Goal: Find specific page/section: Find specific page/section

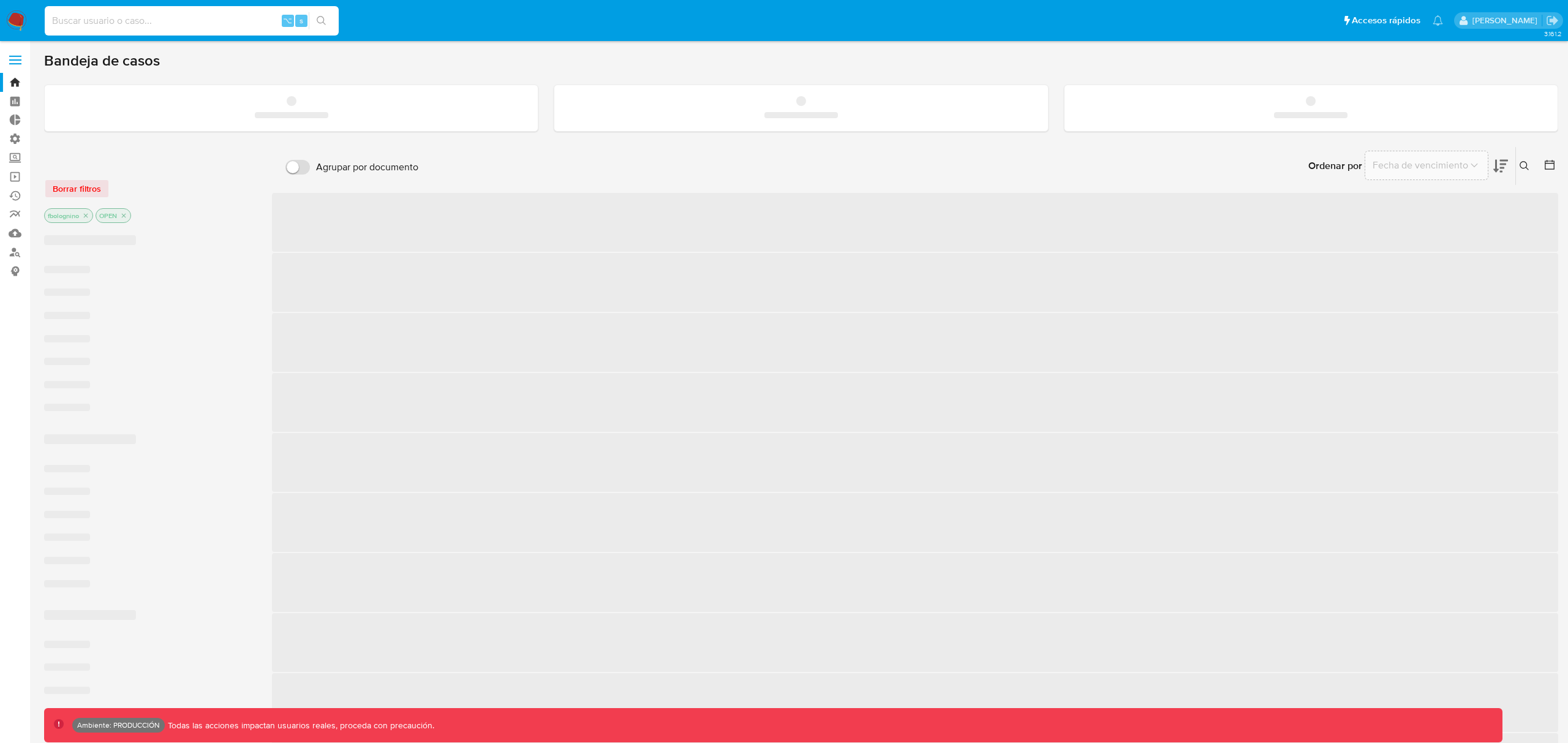
scroll to position [1, 0]
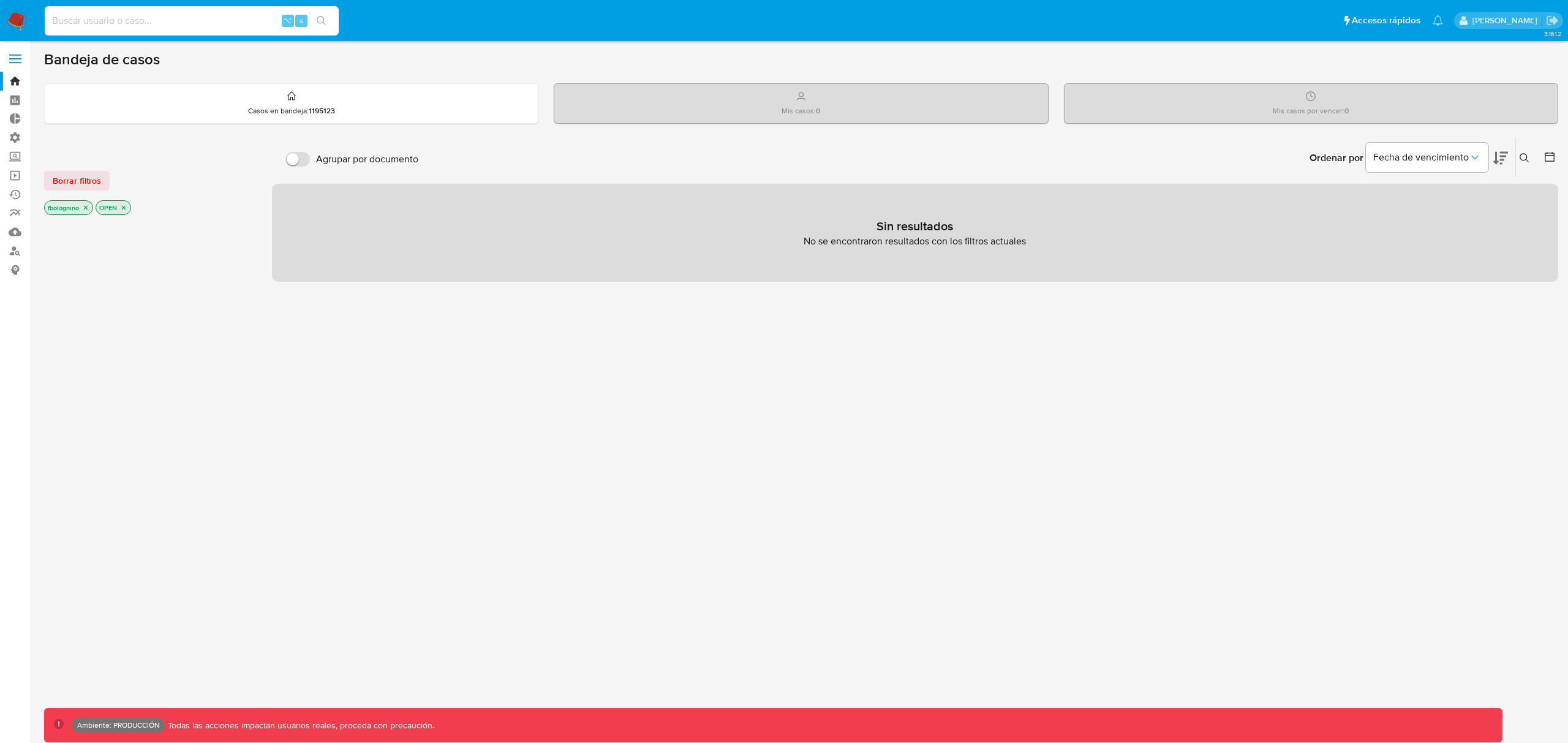
click at [181, 24] on input at bounding box center [192, 21] width 294 height 16
type input "bologninofer"
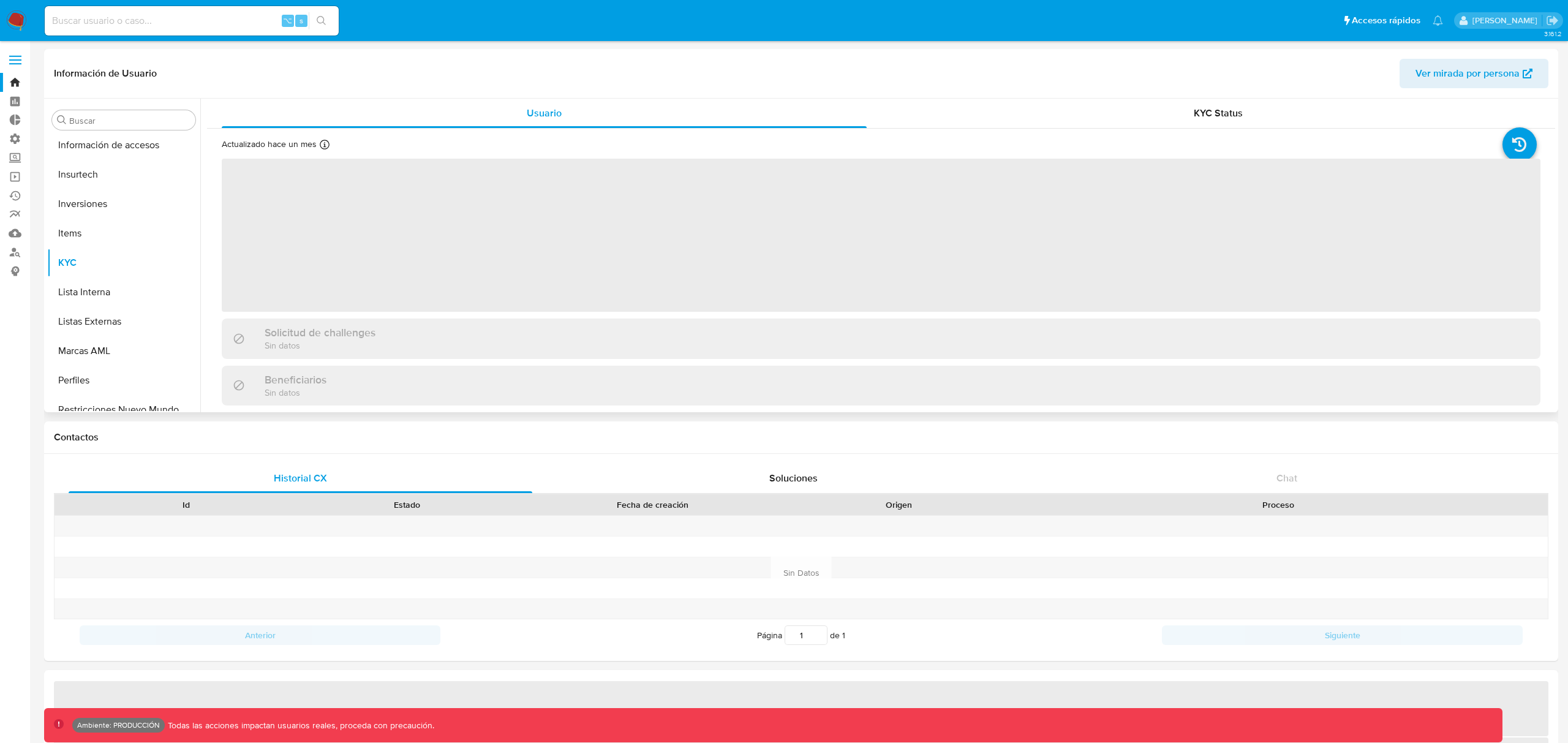
scroll to position [635, 0]
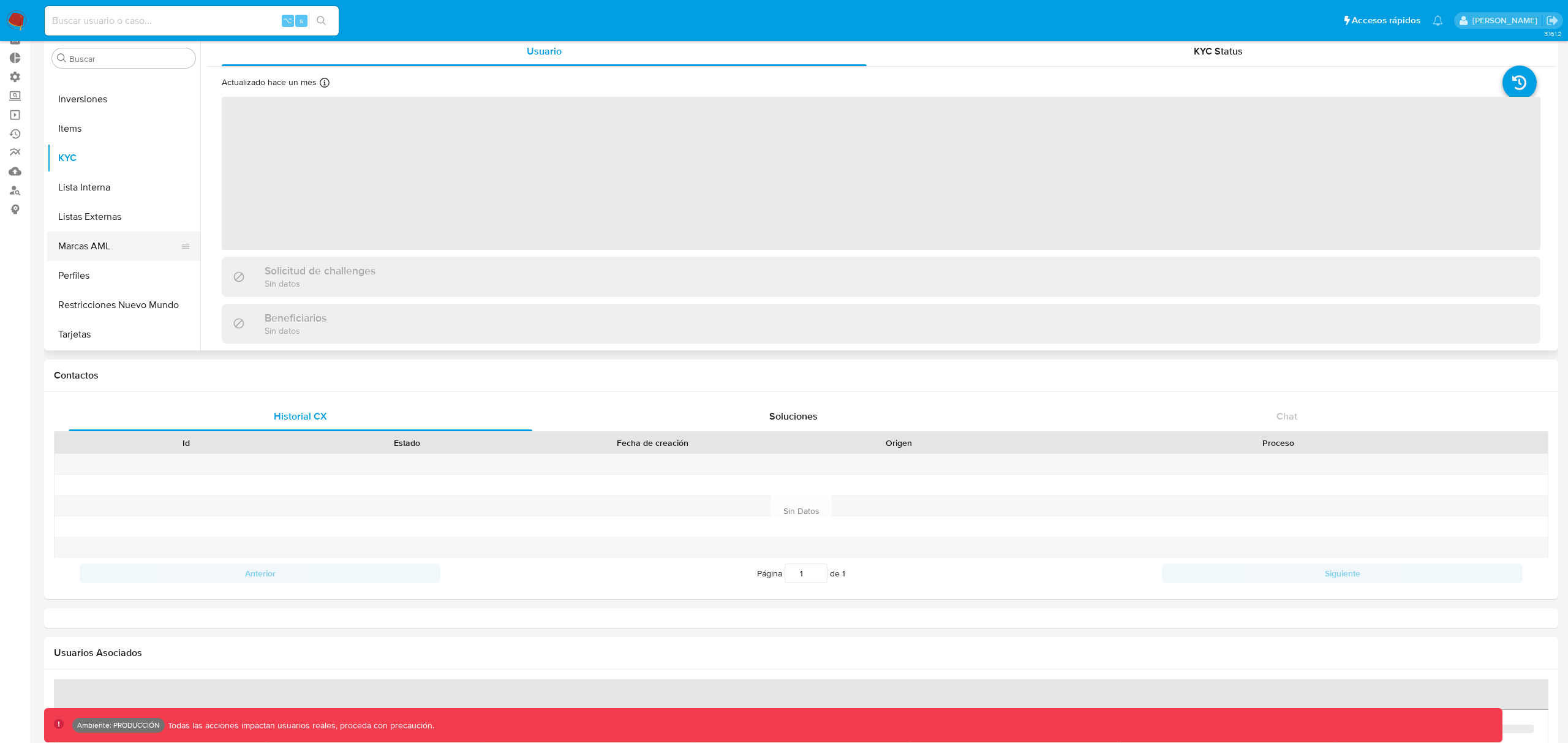
select select "10"
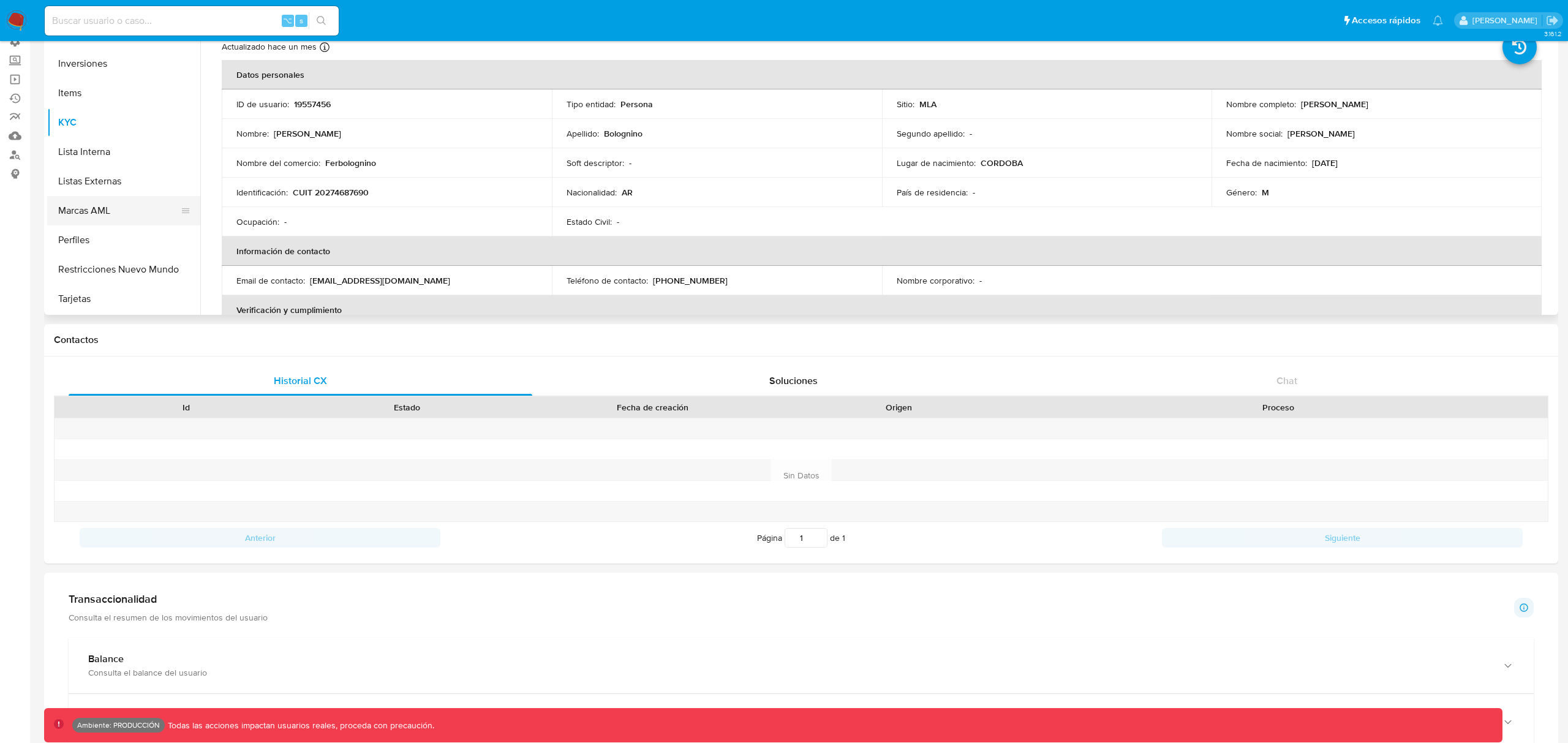
scroll to position [143, 0]
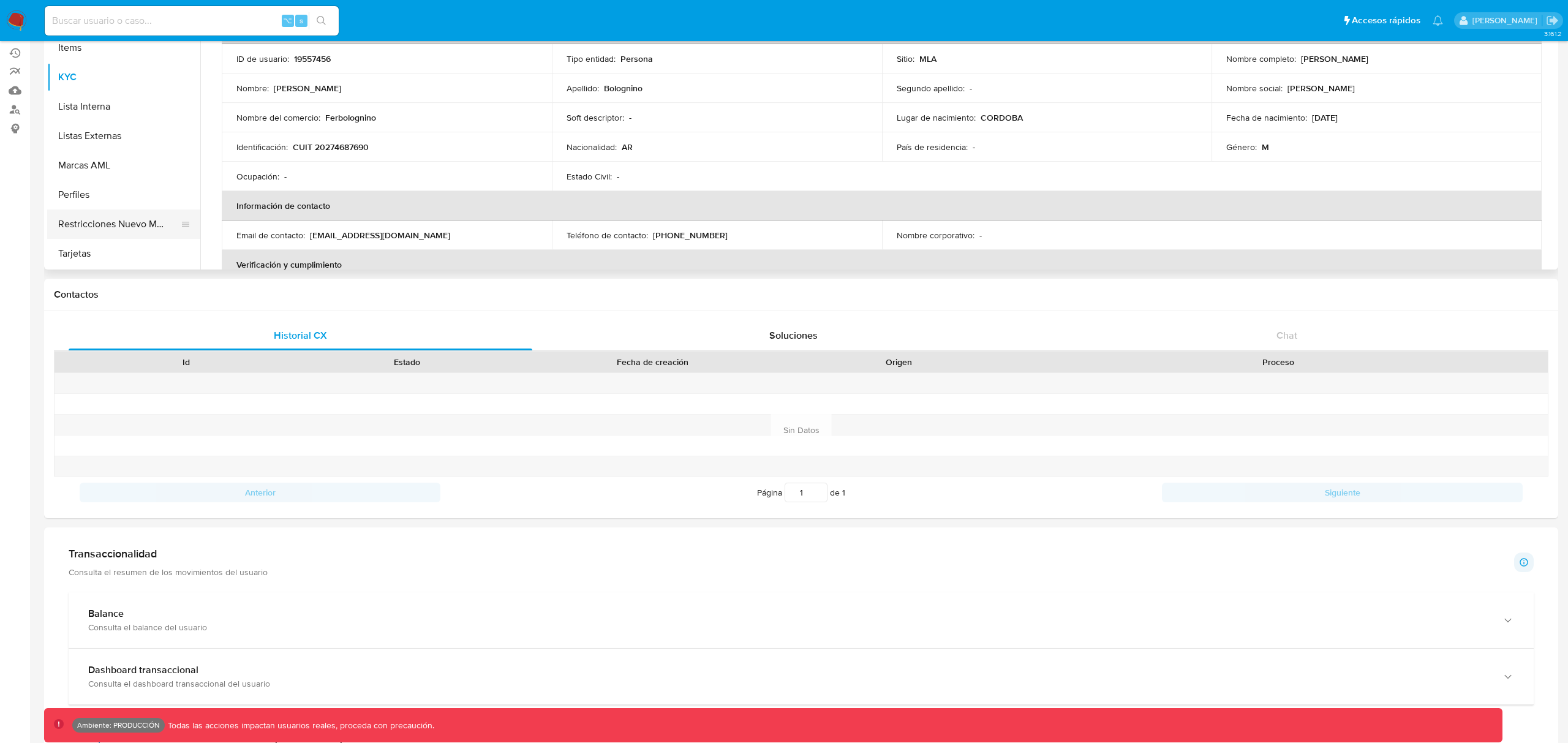
click at [102, 225] on button "Restricciones Nuevo Mundo" at bounding box center [119, 224] width 143 height 30
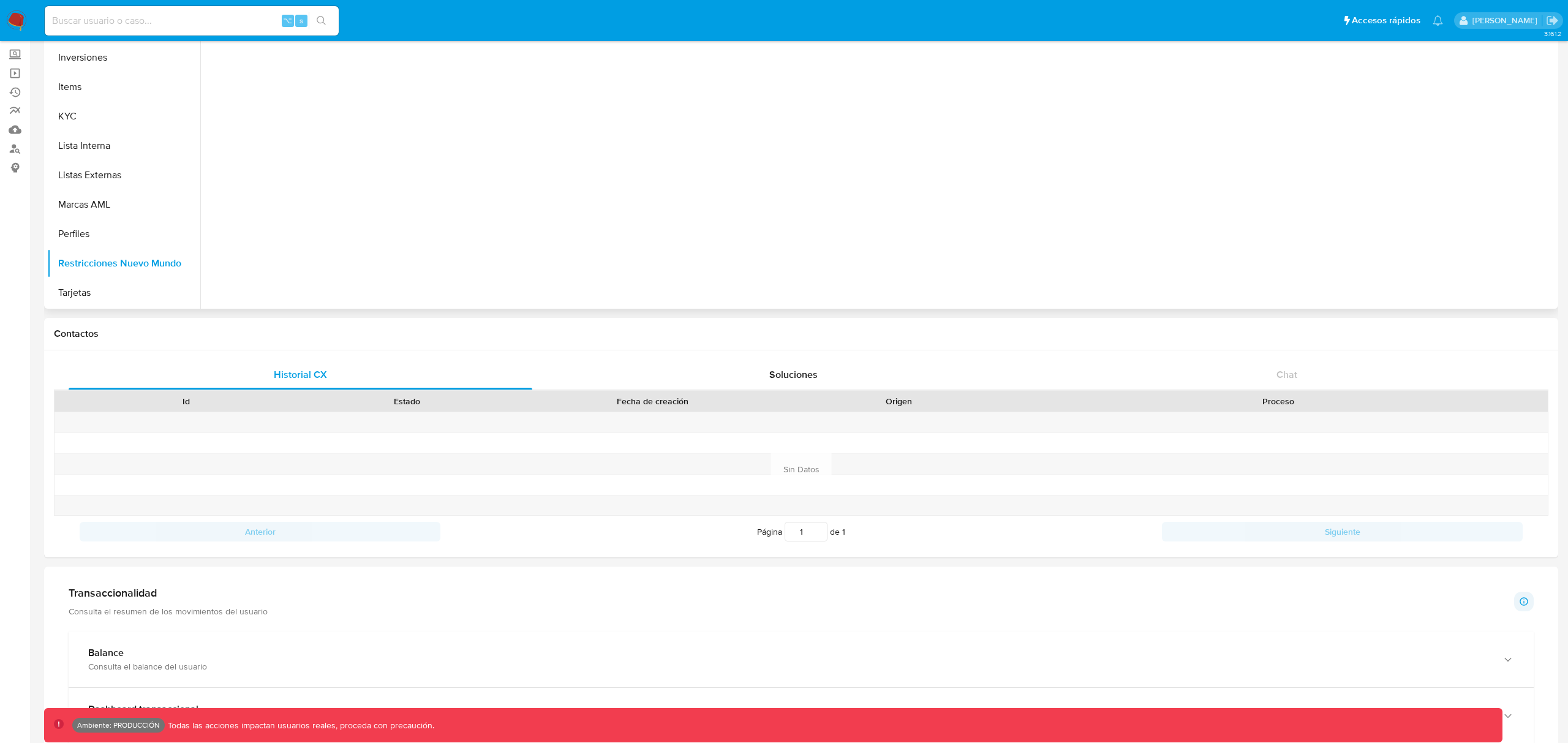
scroll to position [0, 0]
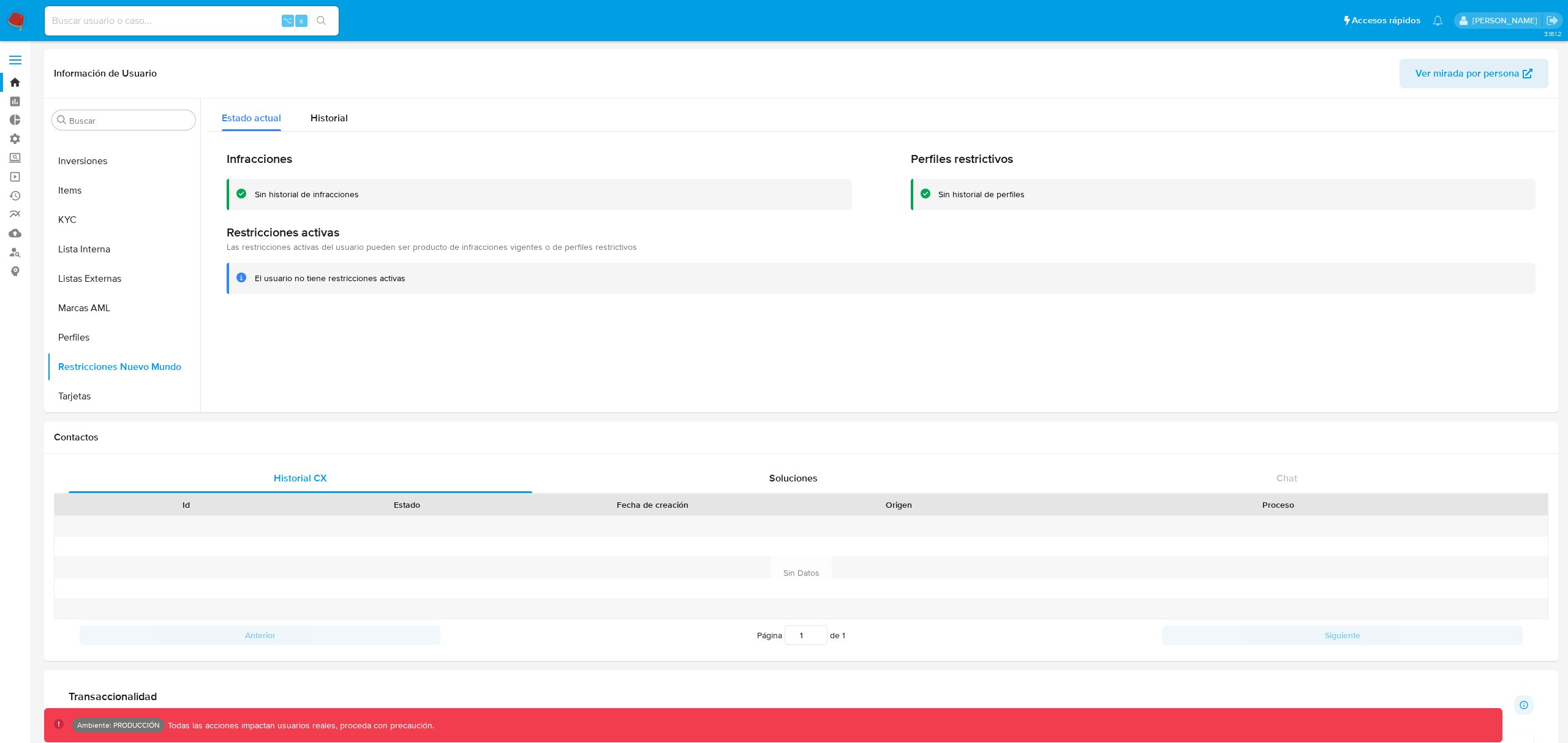
click at [177, 18] on input at bounding box center [192, 21] width 294 height 16
type input "fravega"
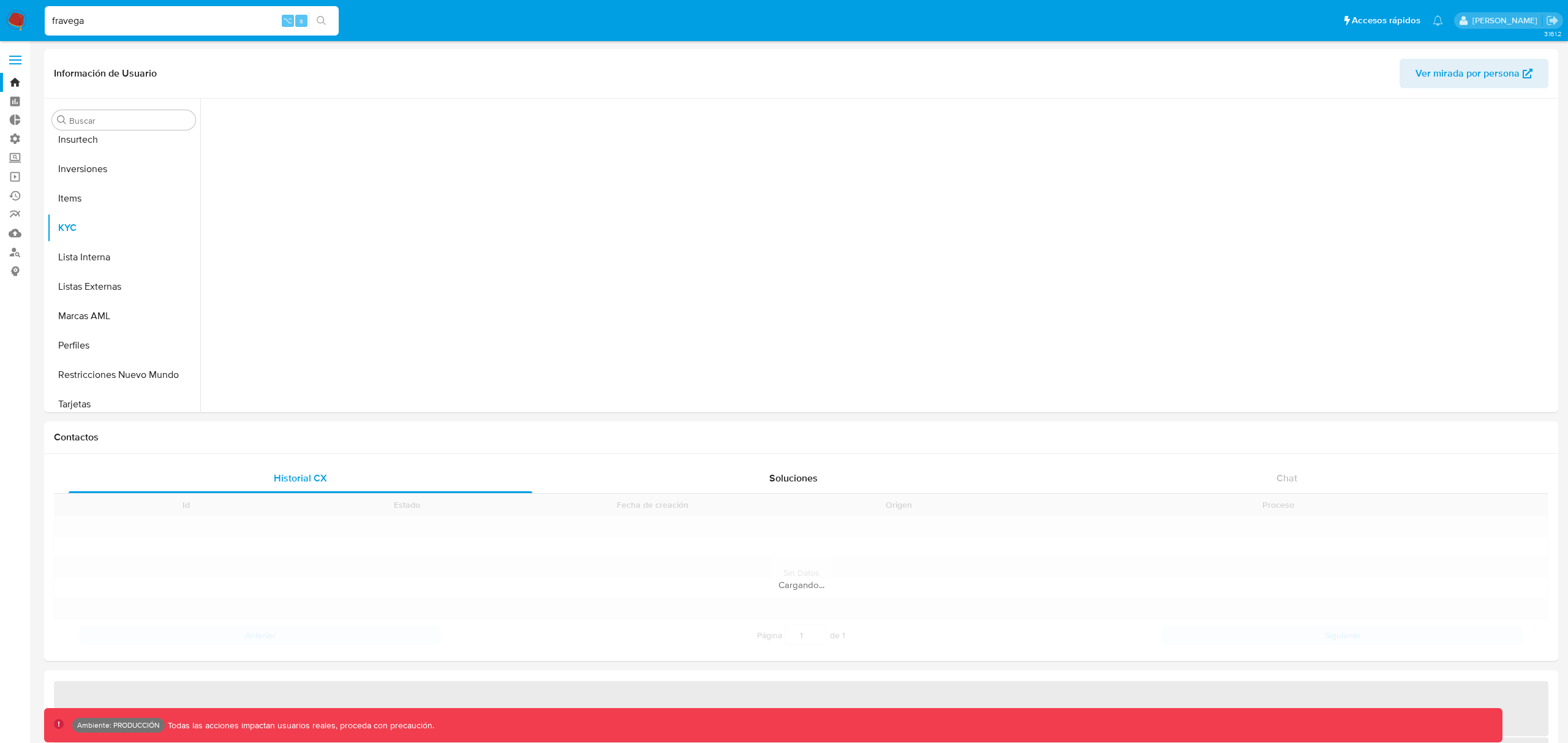
scroll to position [635, 0]
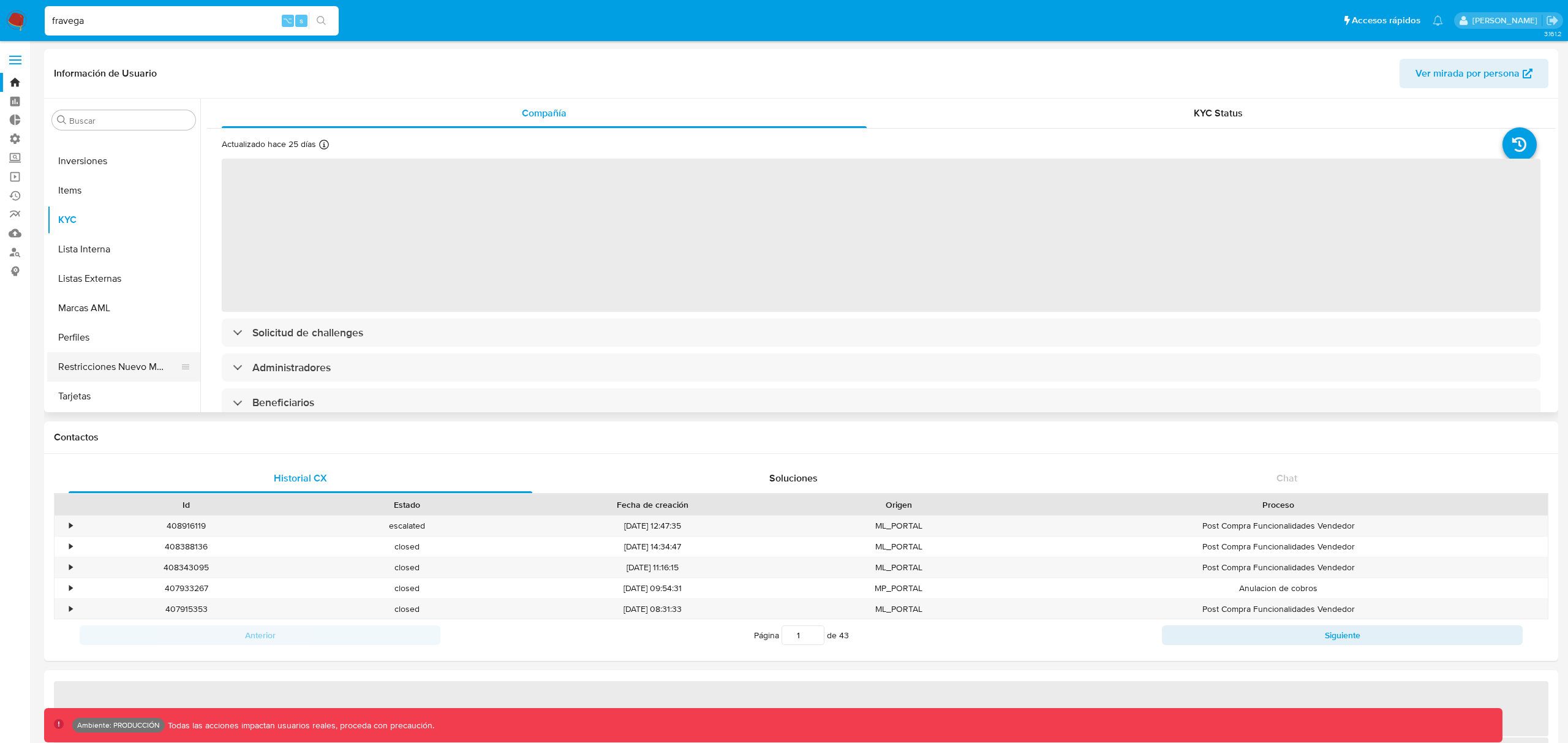
select select "10"
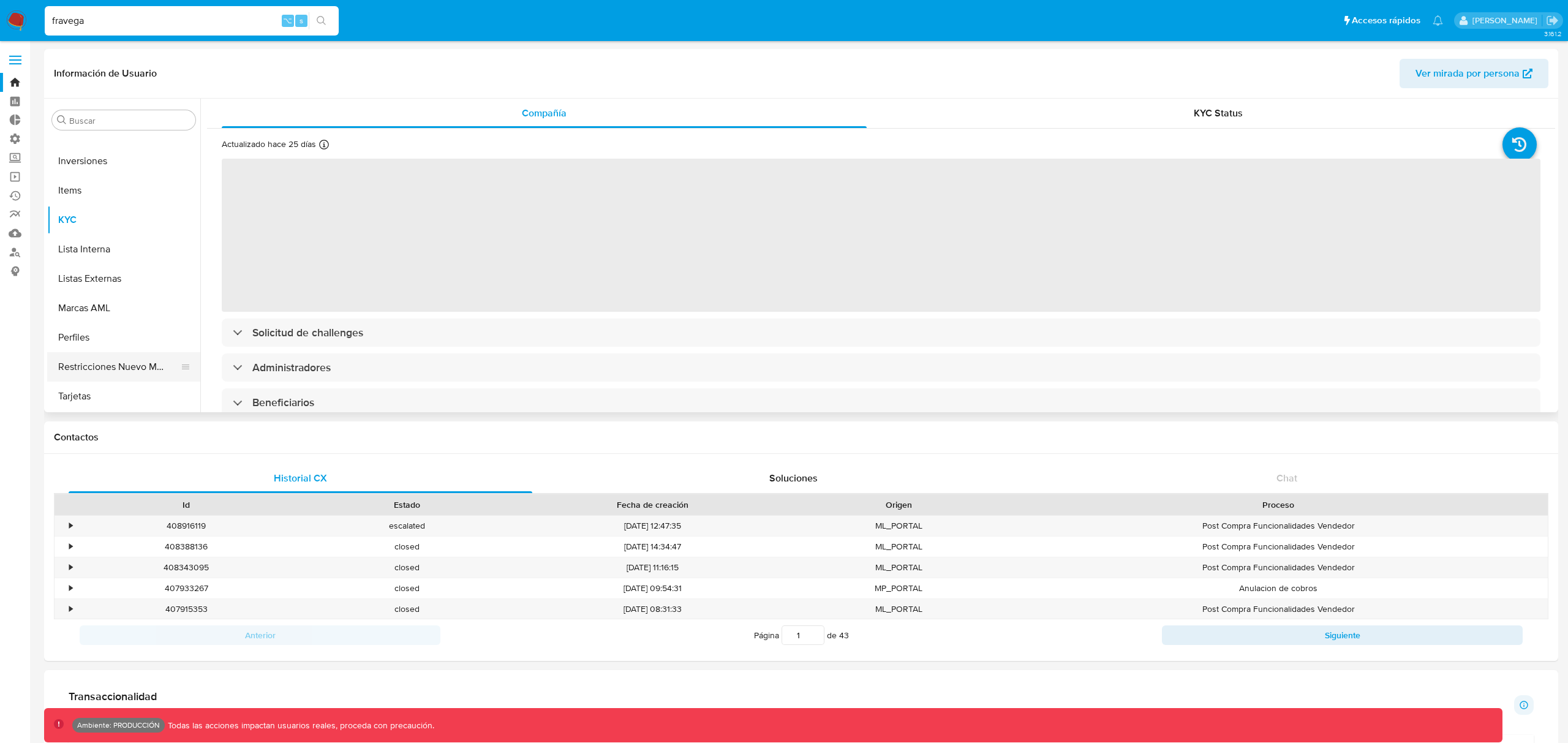
click at [116, 364] on button "Restricciones Nuevo Mundo" at bounding box center [119, 367] width 143 height 30
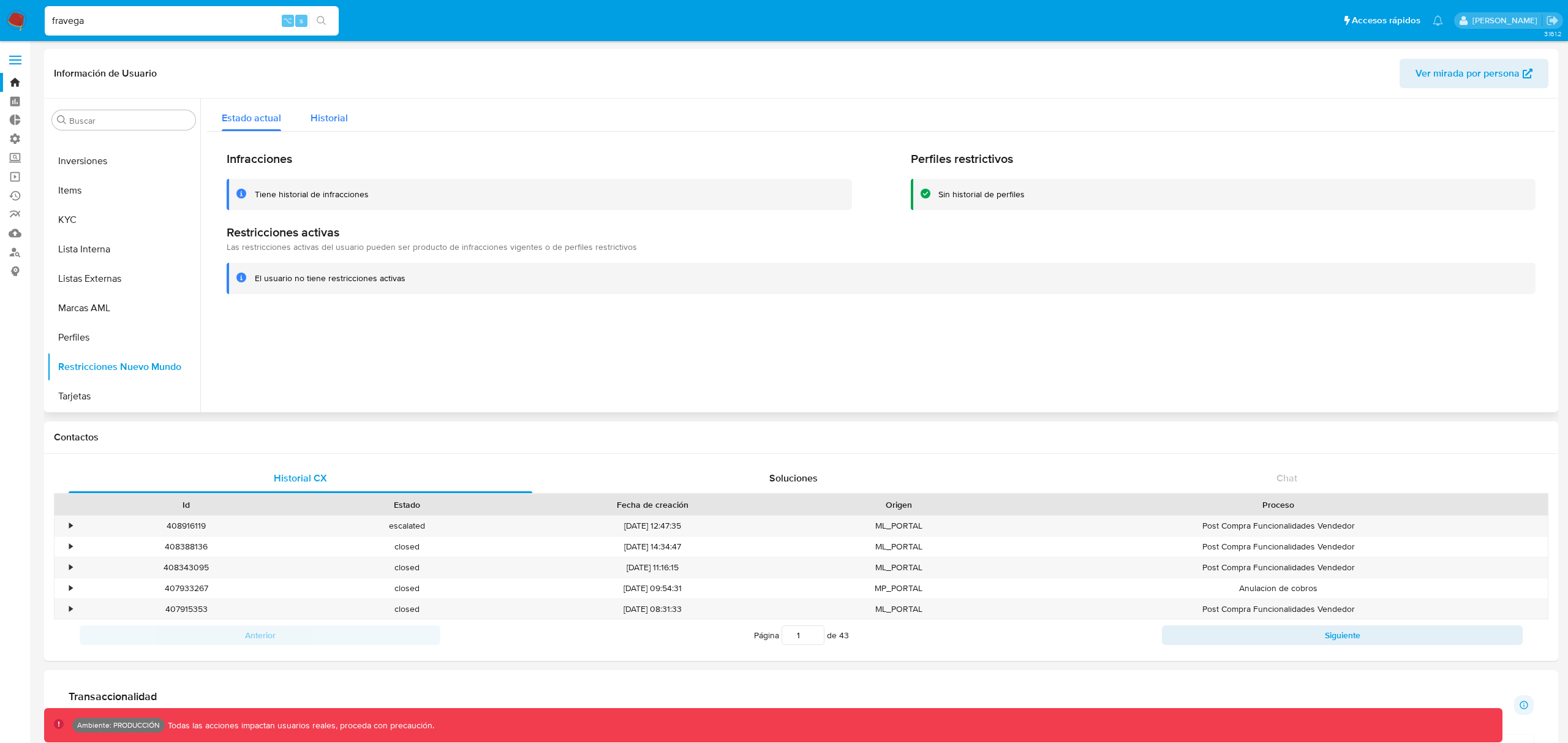
click at [323, 115] on span "Historial" at bounding box center [329, 118] width 37 height 14
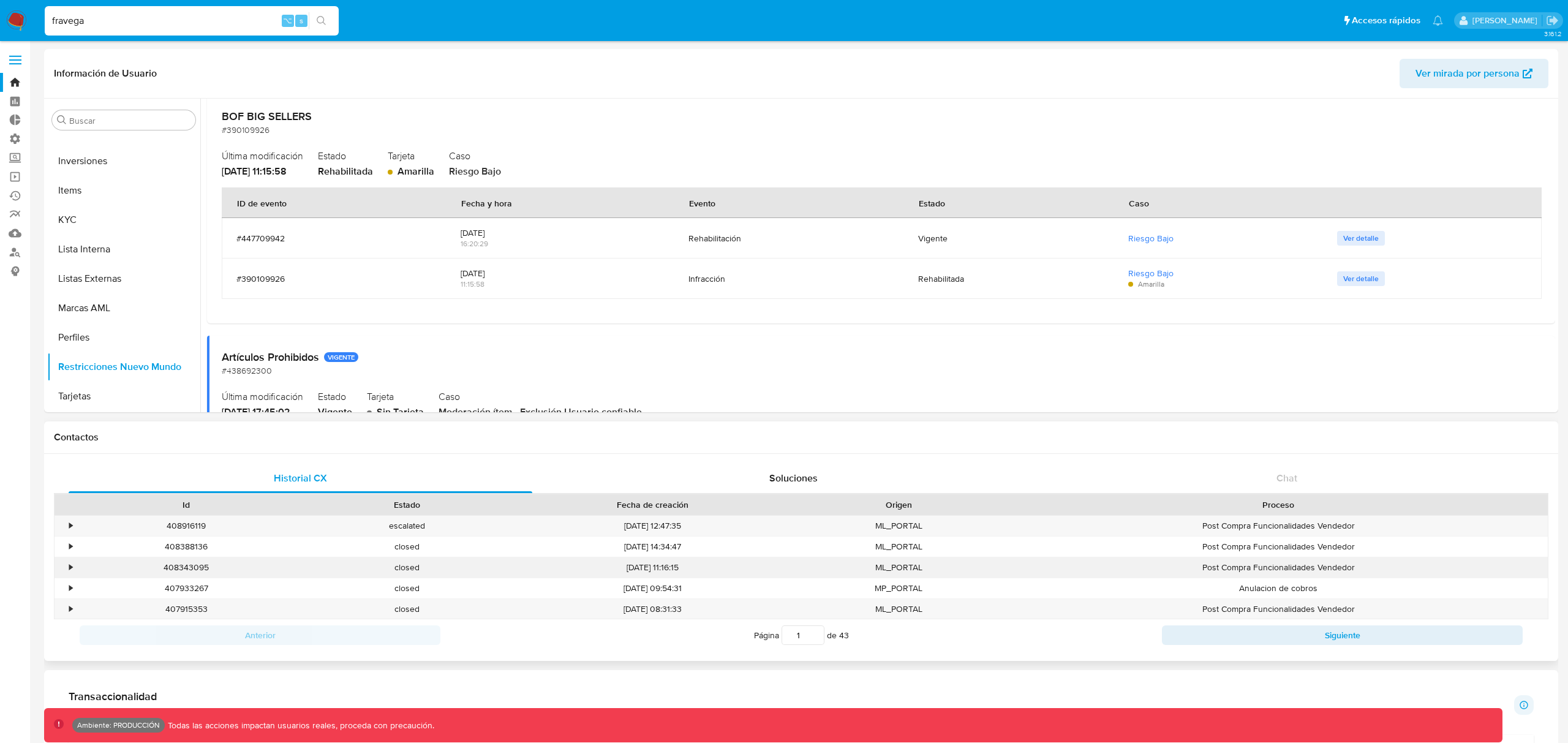
scroll to position [272, 0]
